Goal: Task Accomplishment & Management: Manage account settings

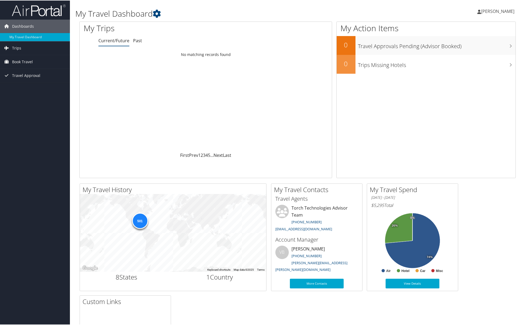
click at [495, 11] on span "[PERSON_NAME]" at bounding box center [497, 11] width 33 height 6
click at [472, 29] on link "My Settings" at bounding box center [483, 29] width 60 height 9
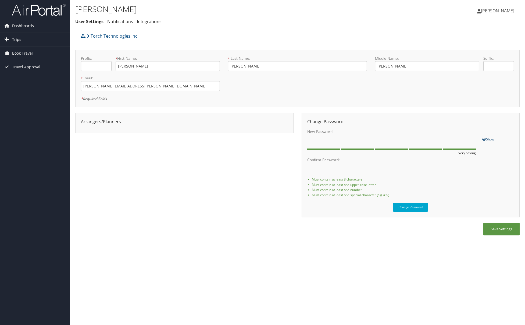
click at [491, 138] on span "Show" at bounding box center [488, 139] width 12 height 5
click at [413, 205] on button "Change Password" at bounding box center [410, 207] width 35 height 9
click at [504, 10] on span "[PERSON_NAME]" at bounding box center [497, 11] width 33 height 6
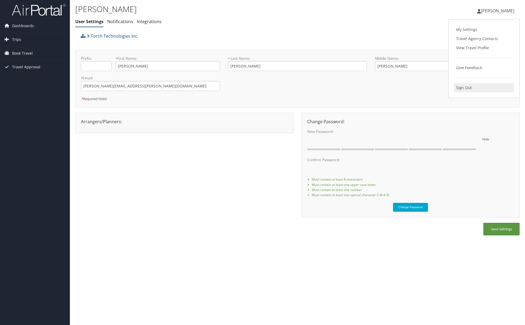
click at [467, 85] on link "Sign Out" at bounding box center [484, 87] width 60 height 9
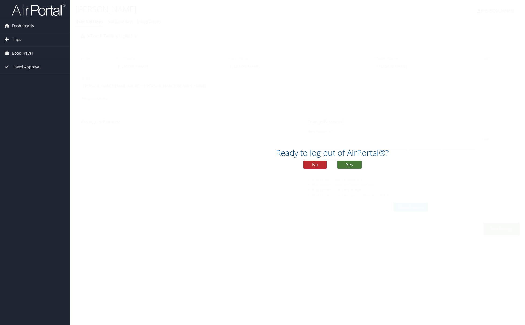
click at [349, 164] on button "Yes" at bounding box center [349, 164] width 24 height 8
